Goal: Task Accomplishment & Management: Manage account settings

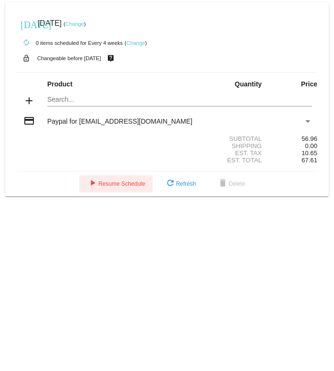
click at [129, 187] on span "play_arrow Resume Schedule" at bounding box center [116, 184] width 58 height 7
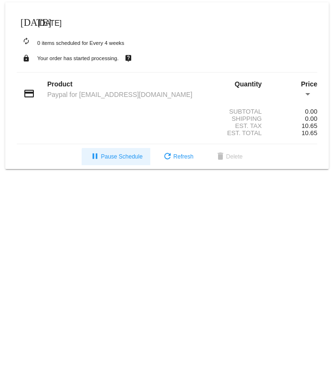
click at [122, 160] on span "pause Pause Schedule" at bounding box center [115, 156] width 53 height 7
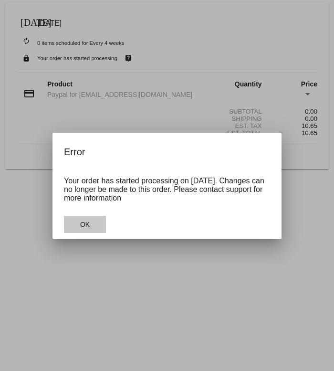
click at [90, 225] on button "OK" at bounding box center [85, 224] width 42 height 17
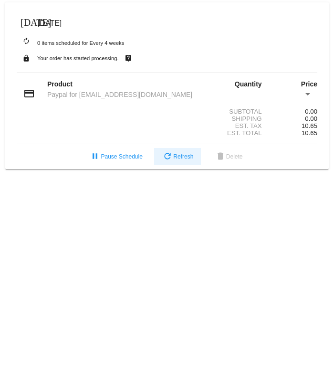
click at [167, 157] on mat-icon "refresh" at bounding box center [167, 156] width 11 height 11
click at [186, 160] on span "refresh Refresh" at bounding box center [178, 156] width 32 height 7
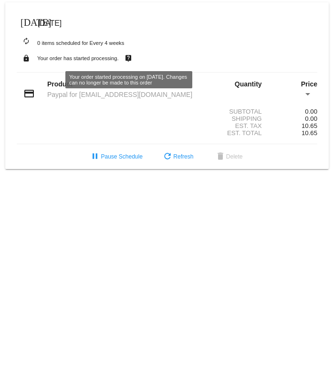
click at [134, 55] on mat-icon "live_help" at bounding box center [128, 58] width 11 height 12
click at [62, 21] on span "[DATE]" at bounding box center [50, 23] width 24 height 8
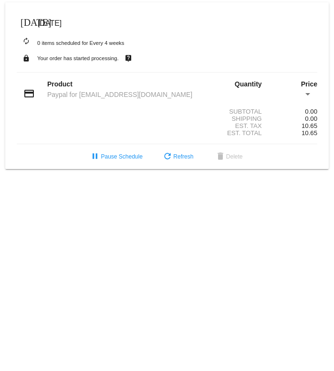
click at [31, 22] on mat-icon "[DATE]" at bounding box center [26, 21] width 11 height 11
click at [29, 39] on mat-icon "autorenew" at bounding box center [26, 41] width 11 height 11
click at [39, 19] on span "[DATE]" at bounding box center [50, 23] width 24 height 8
click at [232, 160] on span "delete Delete" at bounding box center [229, 156] width 28 height 7
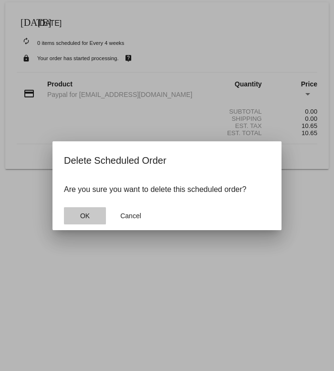
click at [90, 216] on span "OK" at bounding box center [85, 216] width 10 height 8
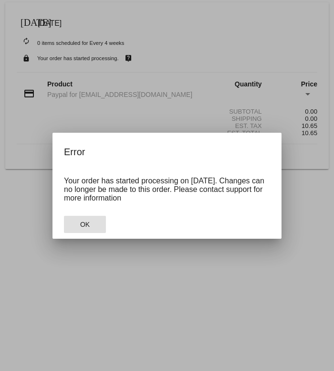
click at [92, 225] on button "OK" at bounding box center [85, 224] width 42 height 17
